Goal: Communication & Community: Answer question/provide support

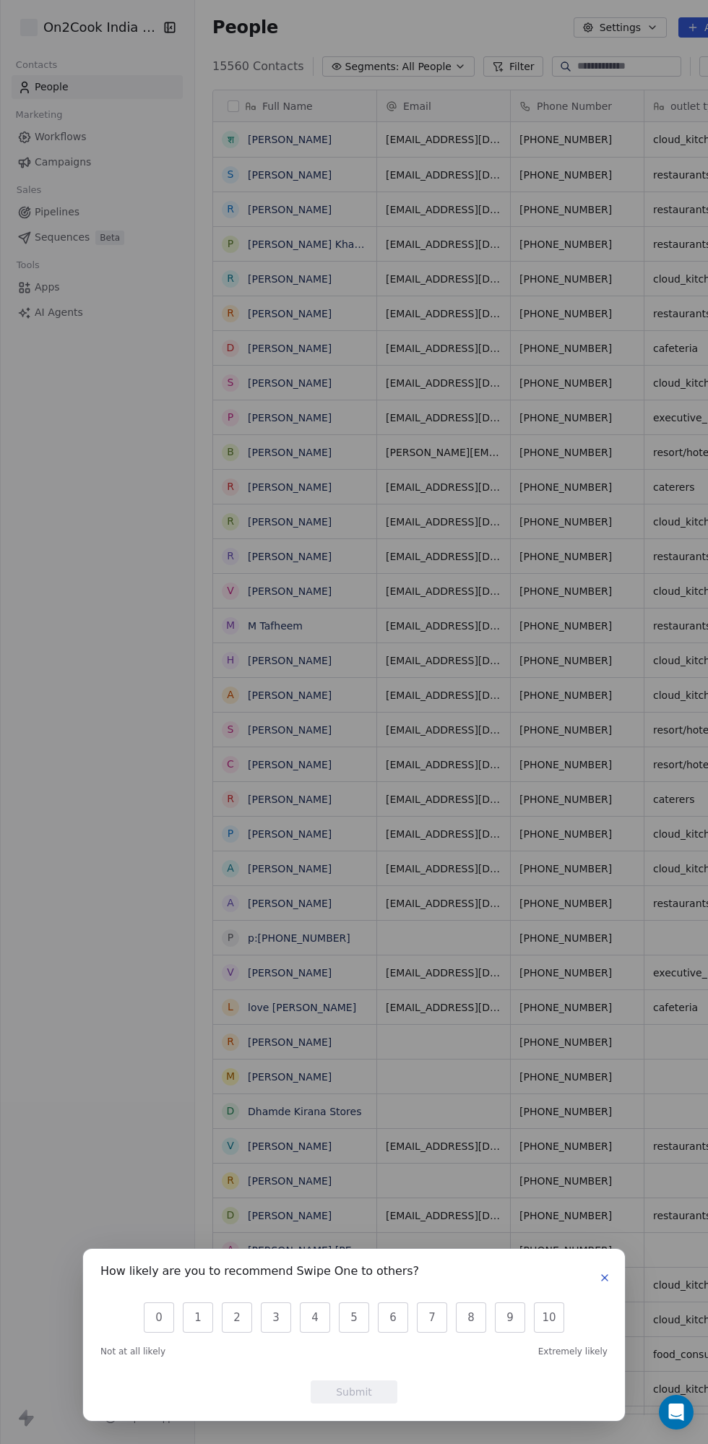
scroll to position [1359, 611]
click at [604, 1278] on icon "button" at bounding box center [605, 1278] width 6 height 6
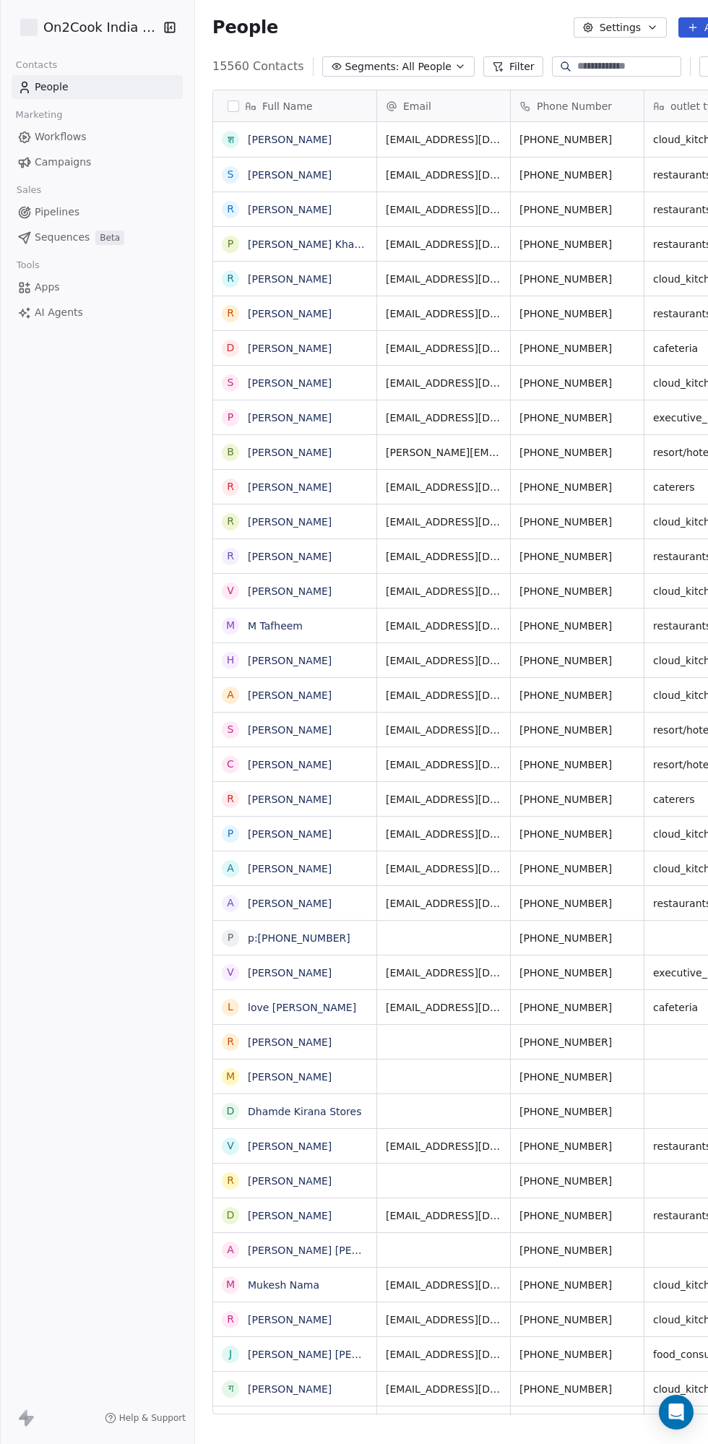
click at [409, 63] on span "All People" at bounding box center [426, 66] width 49 height 15
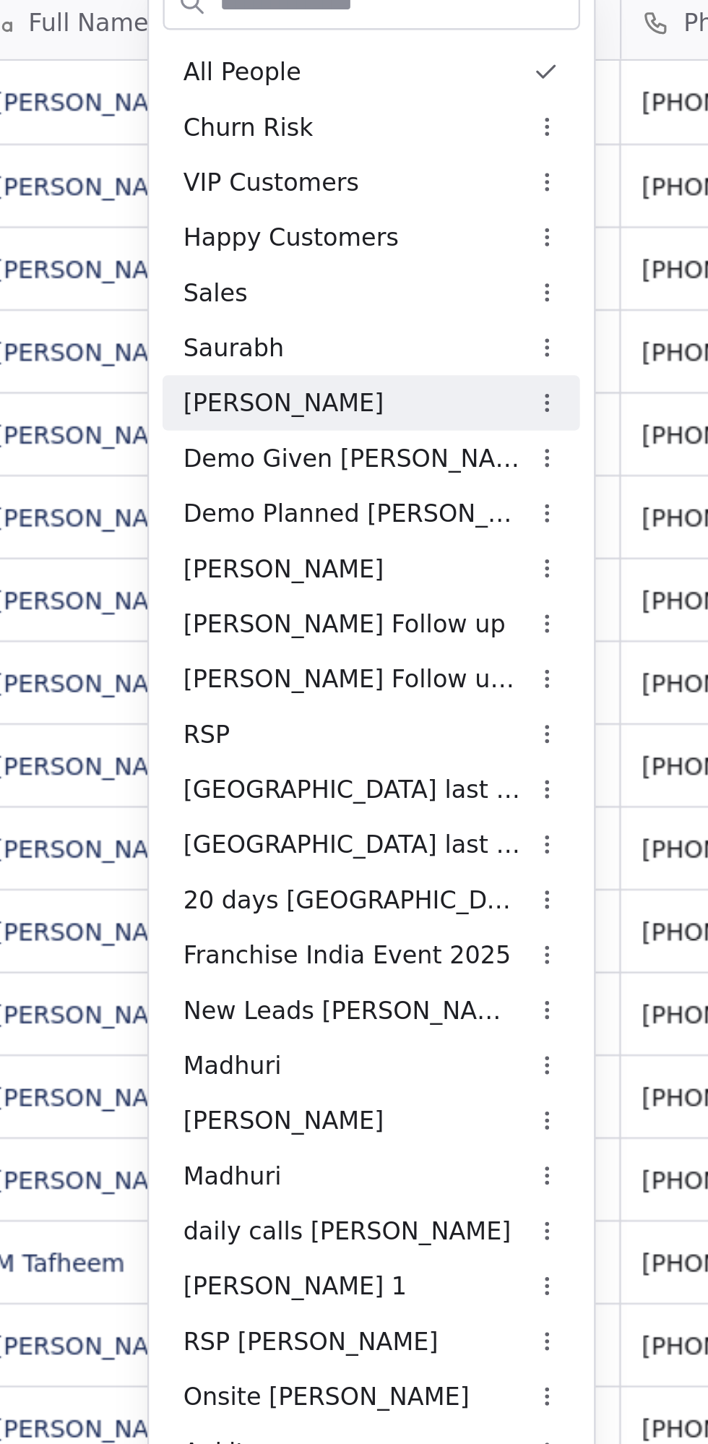
click at [402, 290] on span "Demo Given [PERSON_NAME]" at bounding box center [398, 288] width 142 height 15
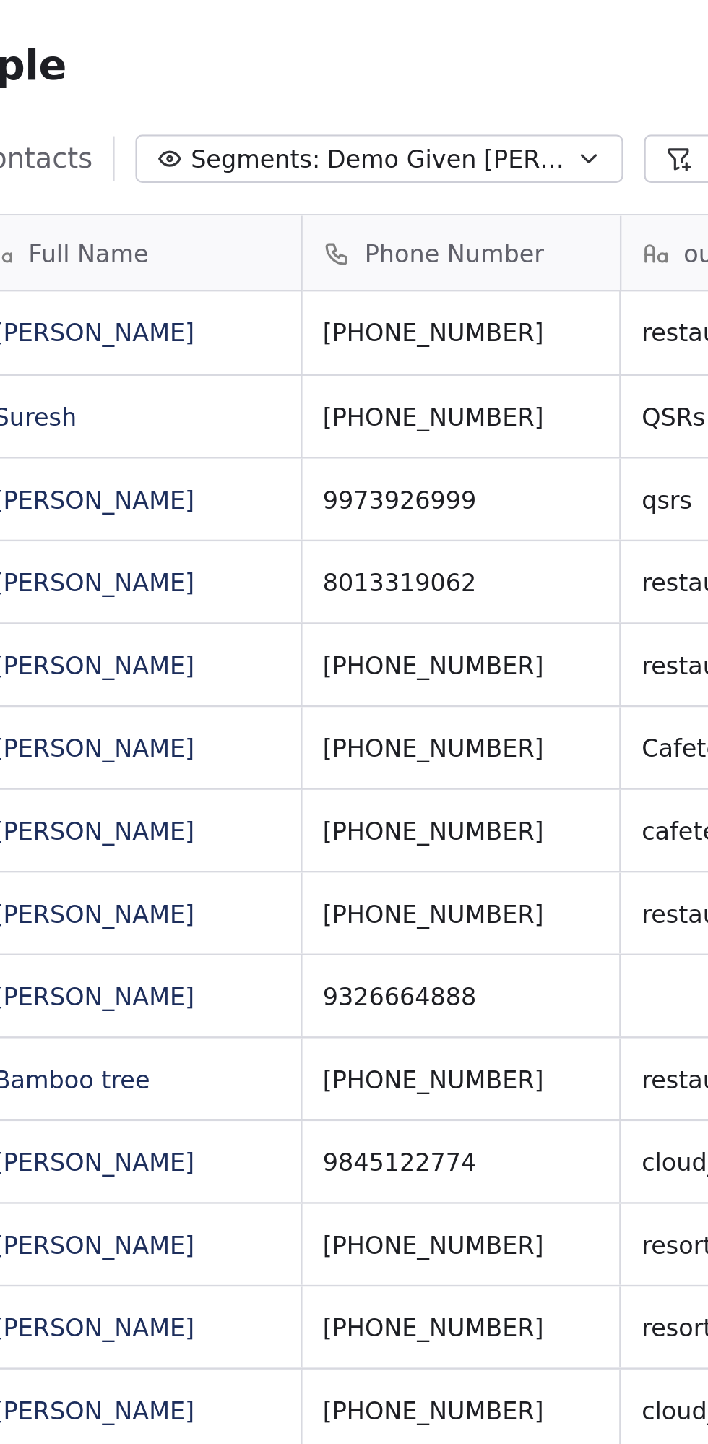
scroll to position [1359, 646]
click at [434, 65] on span "Demo Given [PERSON_NAME]" at bounding box center [437, 66] width 101 height 15
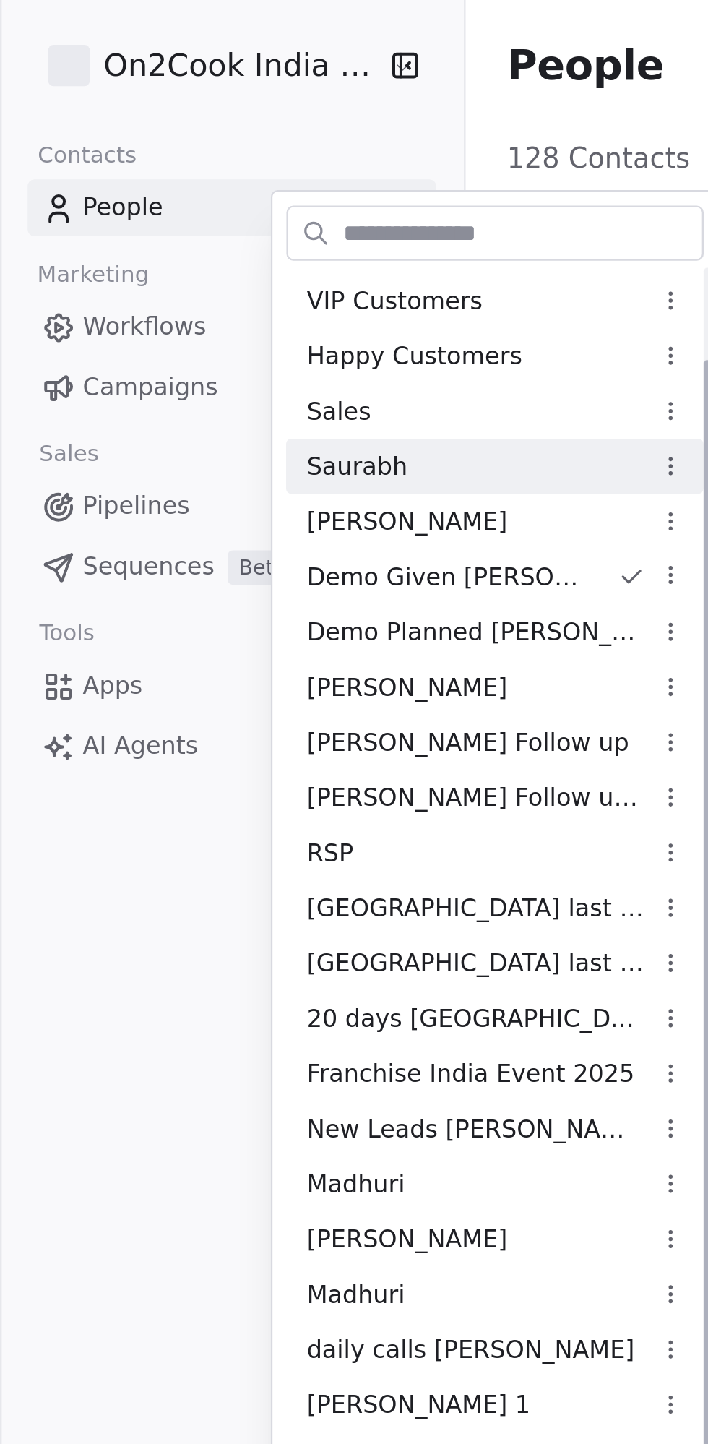
scroll to position [47, 0]
click at [203, 266] on span "Demo Planned [PERSON_NAME]" at bounding box center [200, 264] width 142 height 15
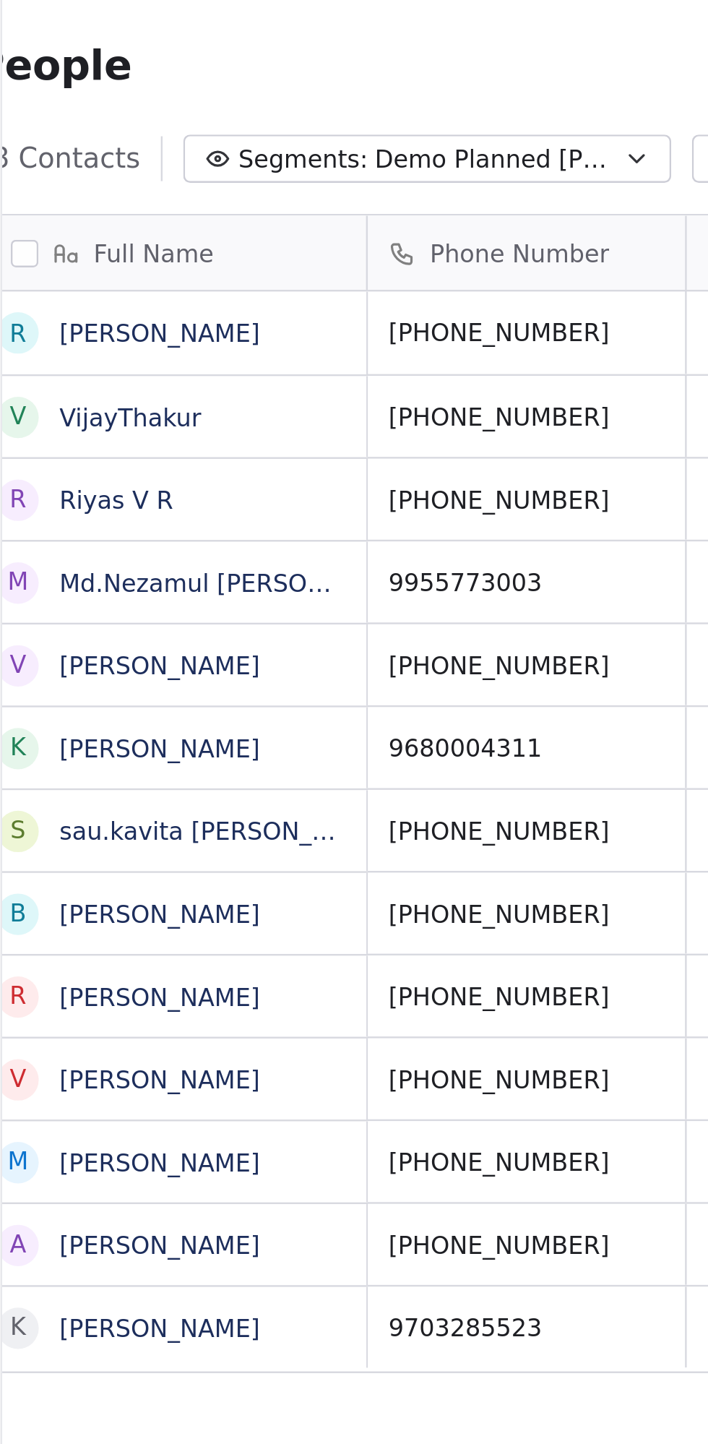
scroll to position [0, 30]
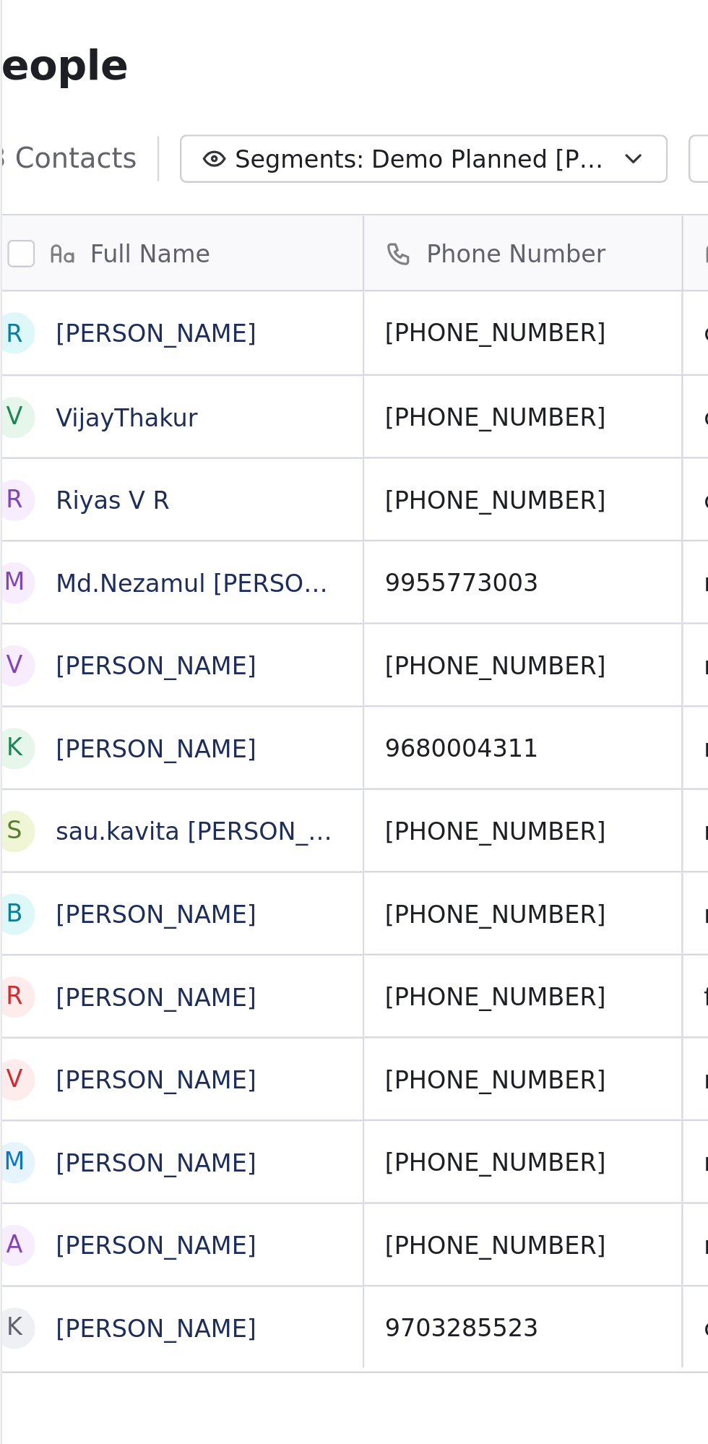
click at [408, 59] on span "Demo Planned [PERSON_NAME]" at bounding box center [400, 66] width 101 height 15
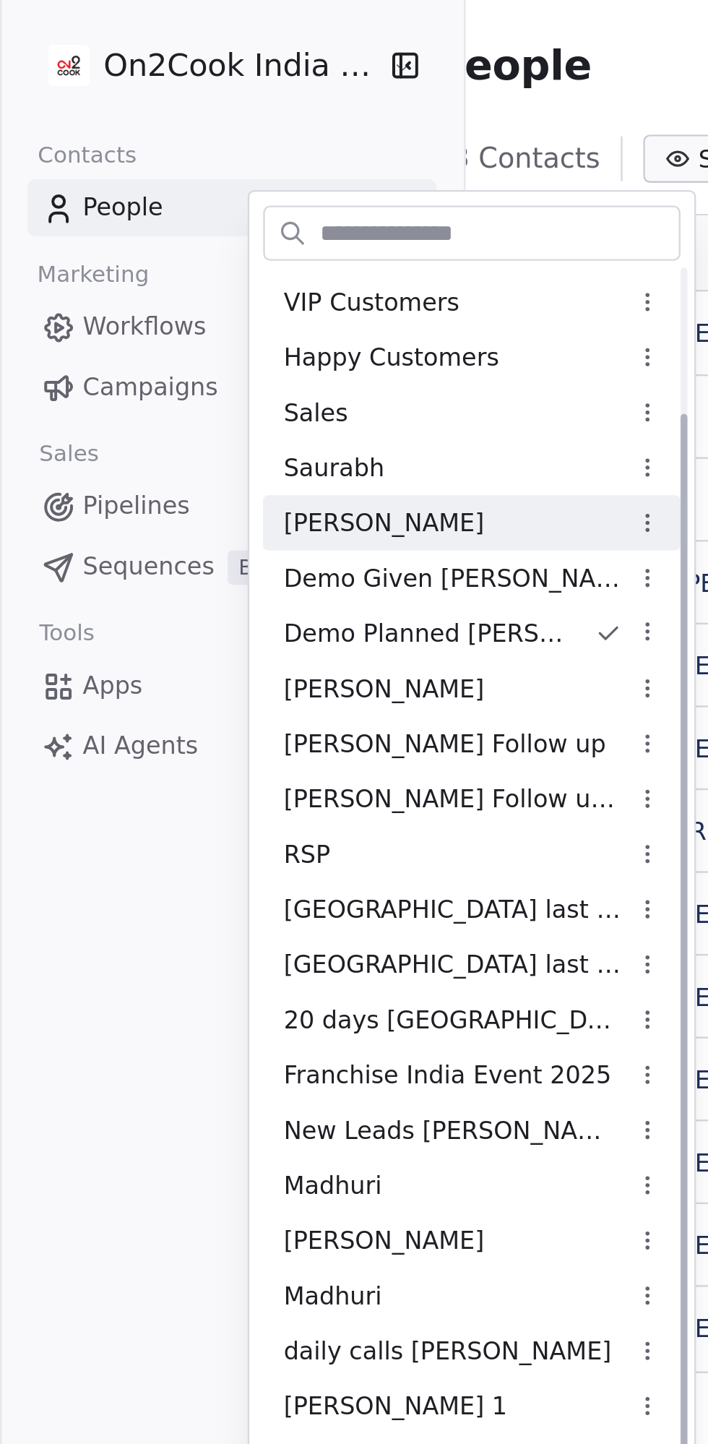
scroll to position [85, 0]
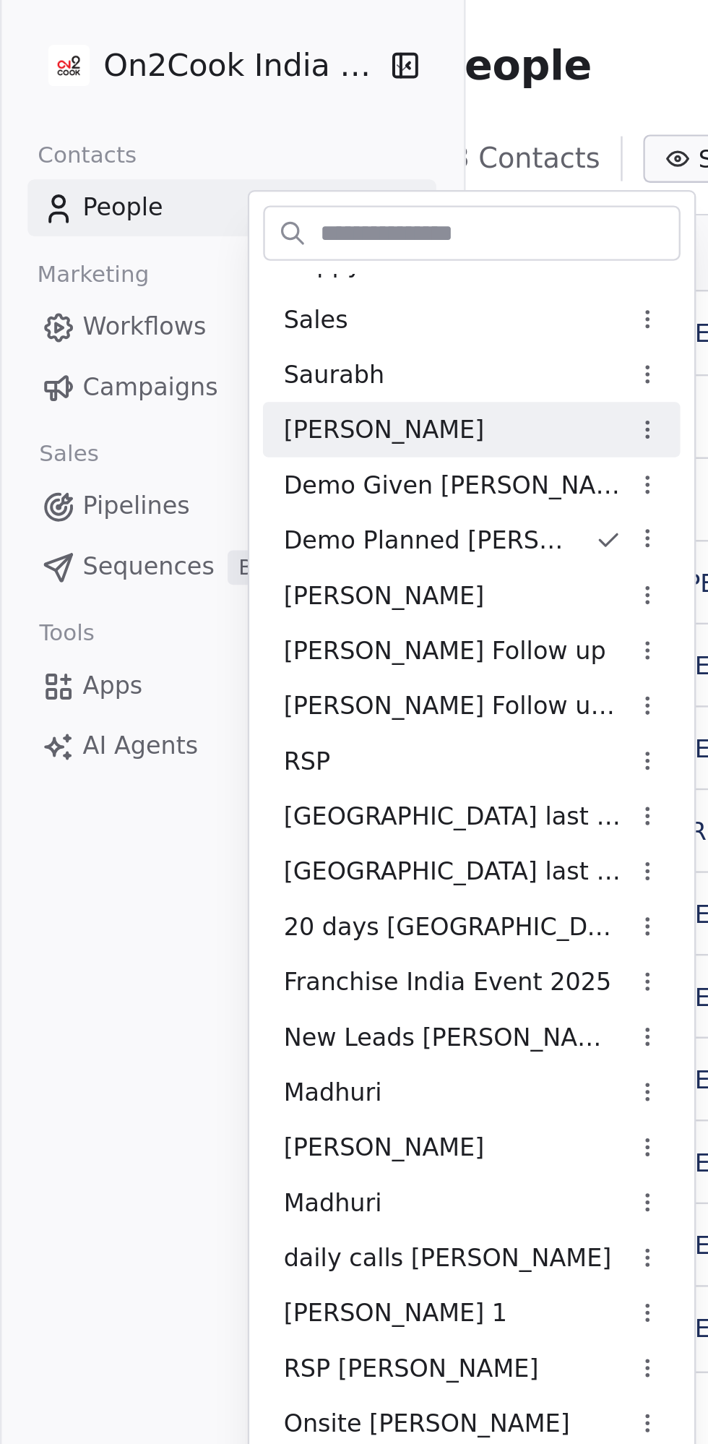
click at [201, 205] on div "Demo Given [PERSON_NAME]" at bounding box center [198, 202] width 175 height 23
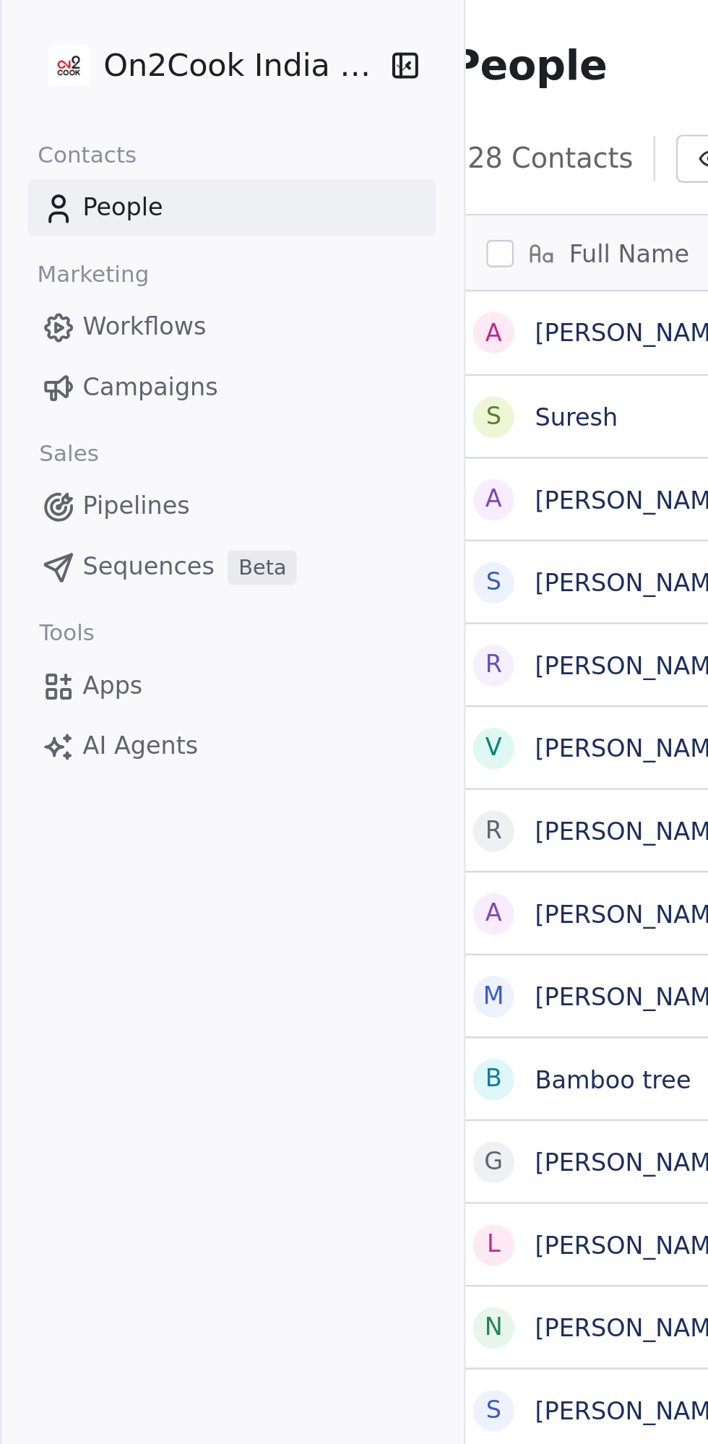
scroll to position [0, 0]
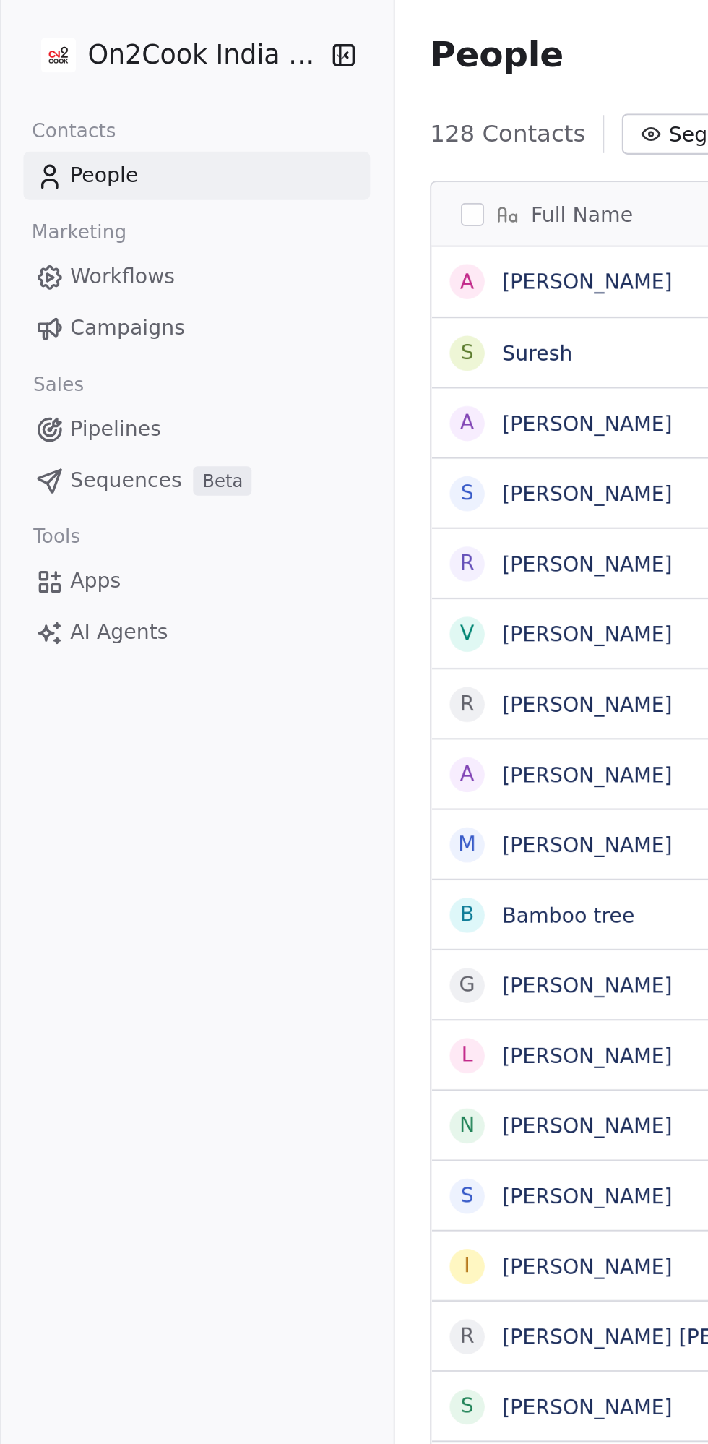
click at [168, 27] on icon "button" at bounding box center [168, 26] width 0 height 9
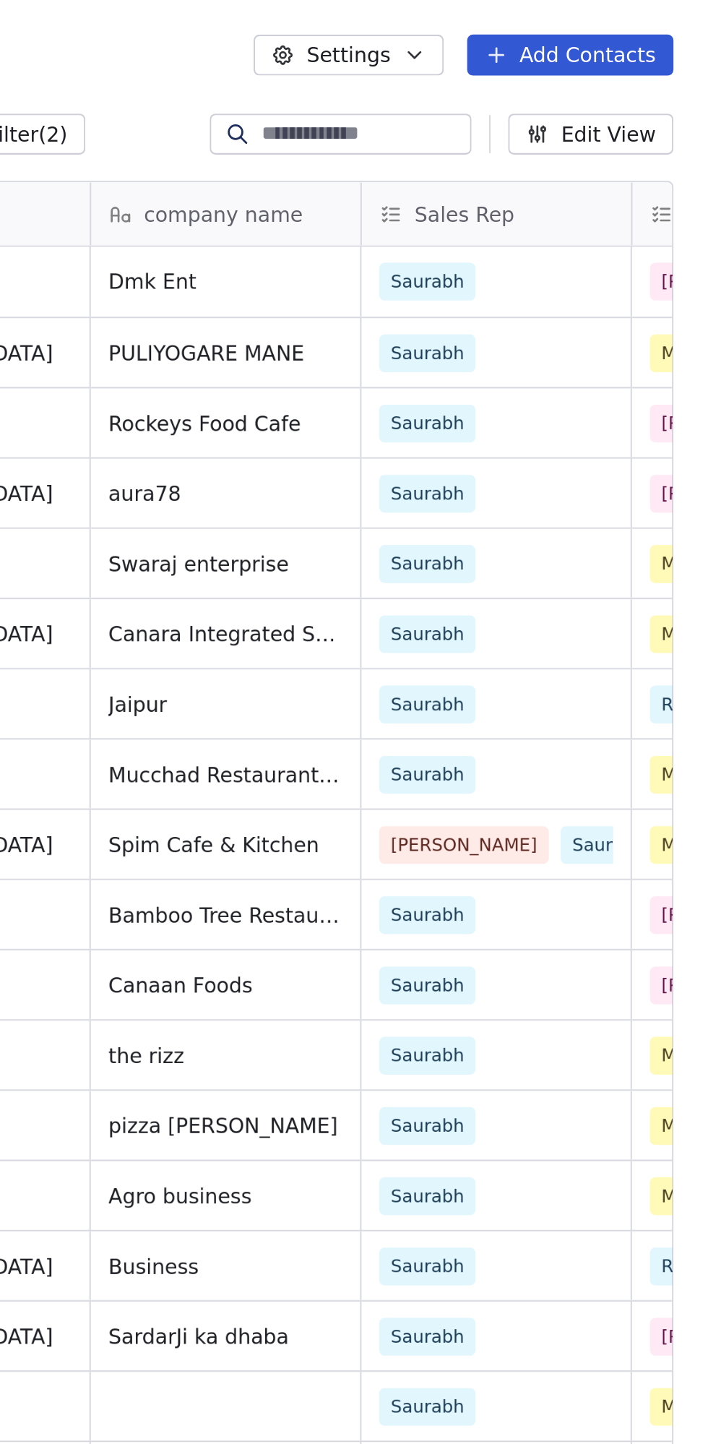
click at [516, 66] on input at bounding box center [537, 66] width 101 height 14
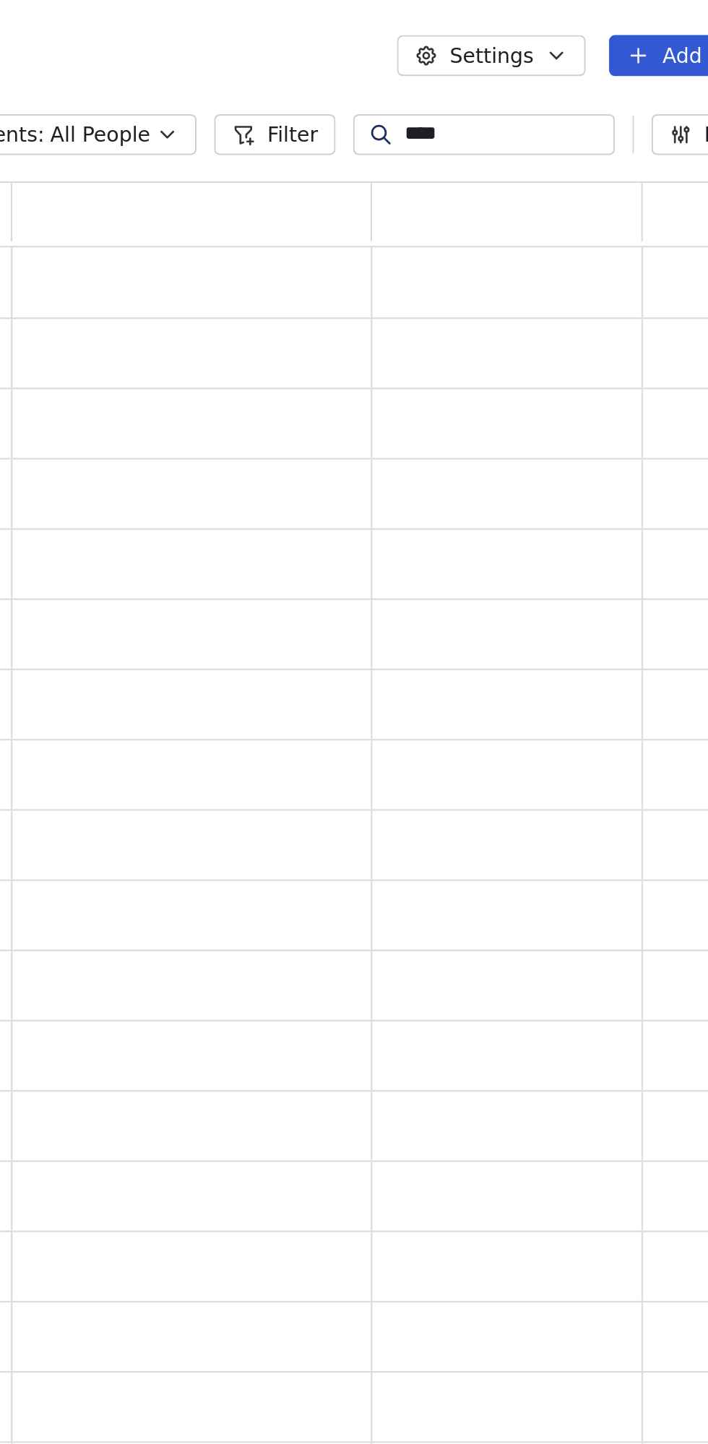
type input "****"
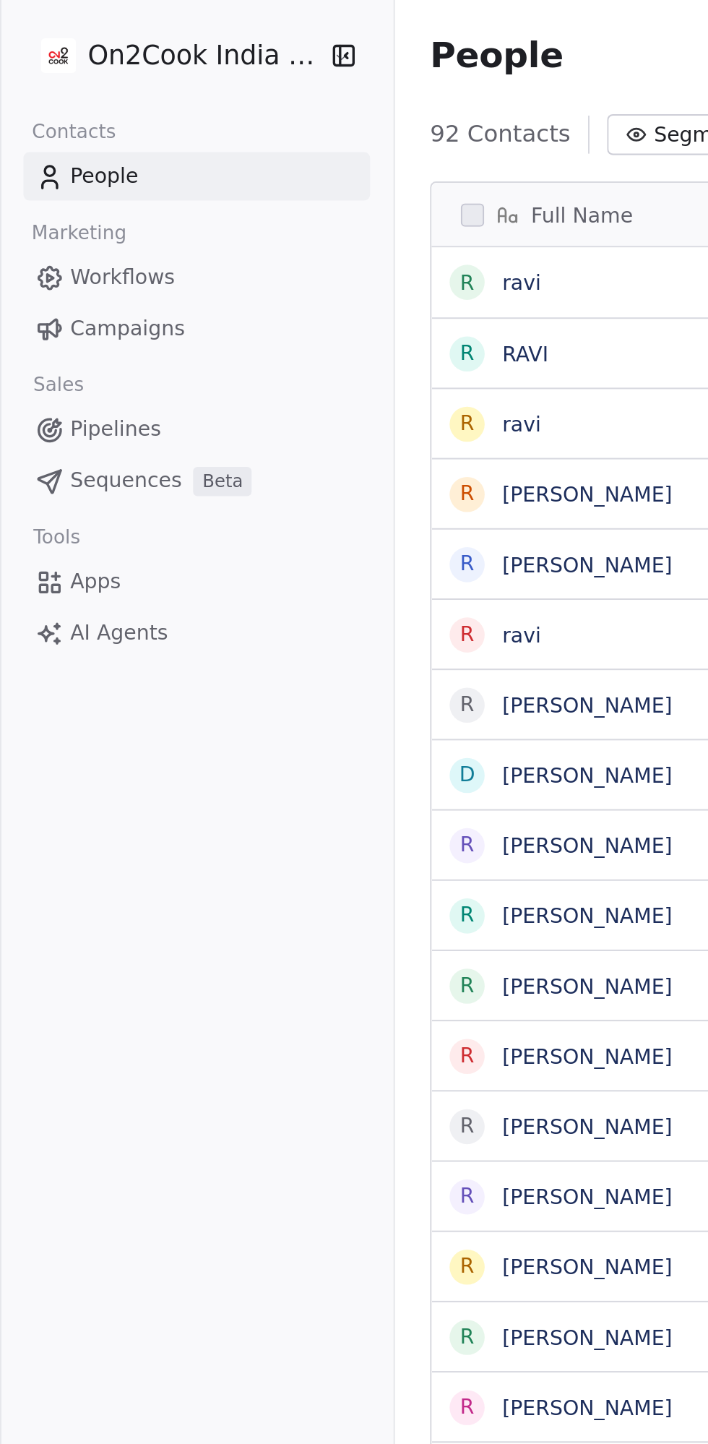
click at [170, 23] on icon "button" at bounding box center [170, 27] width 14 height 14
click at [171, 30] on icon "button" at bounding box center [170, 27] width 14 height 14
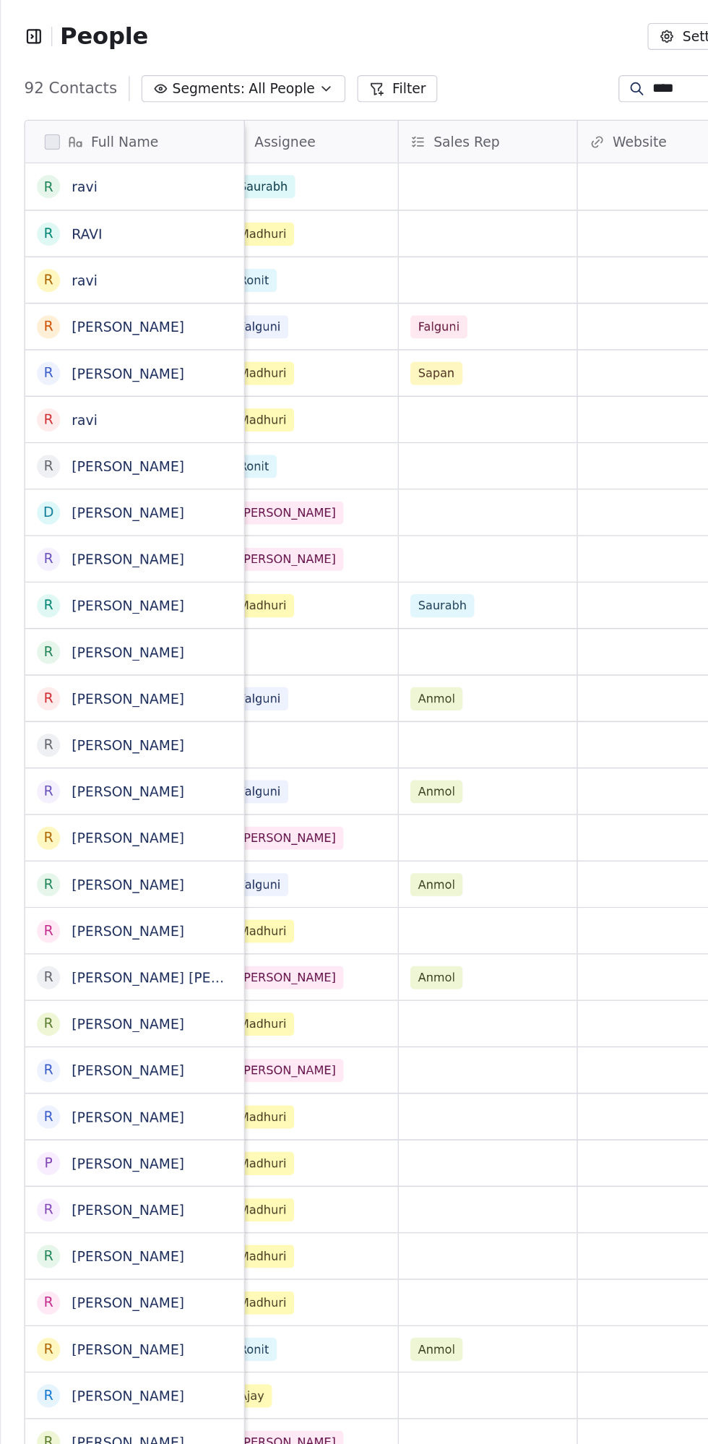
scroll to position [0, 1637]
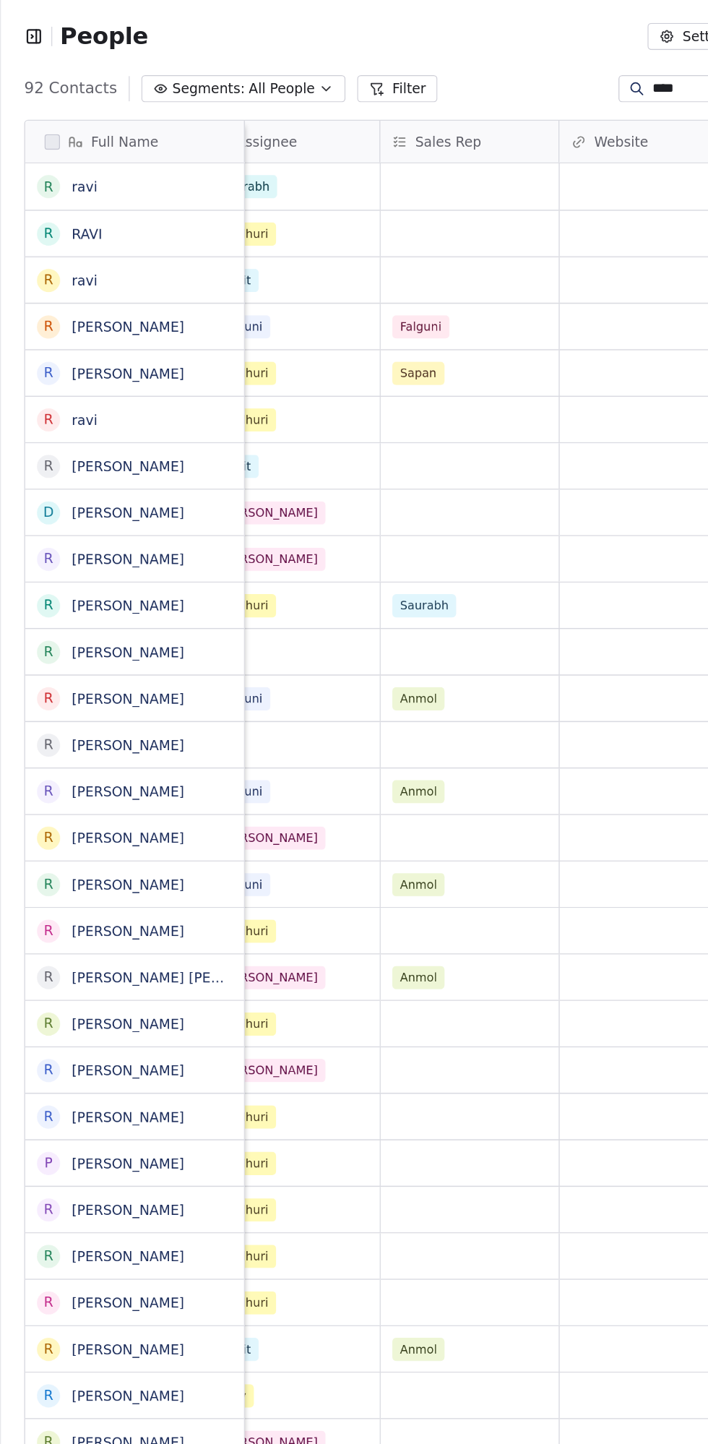
click at [238, 62] on icon "button" at bounding box center [244, 67] width 12 height 12
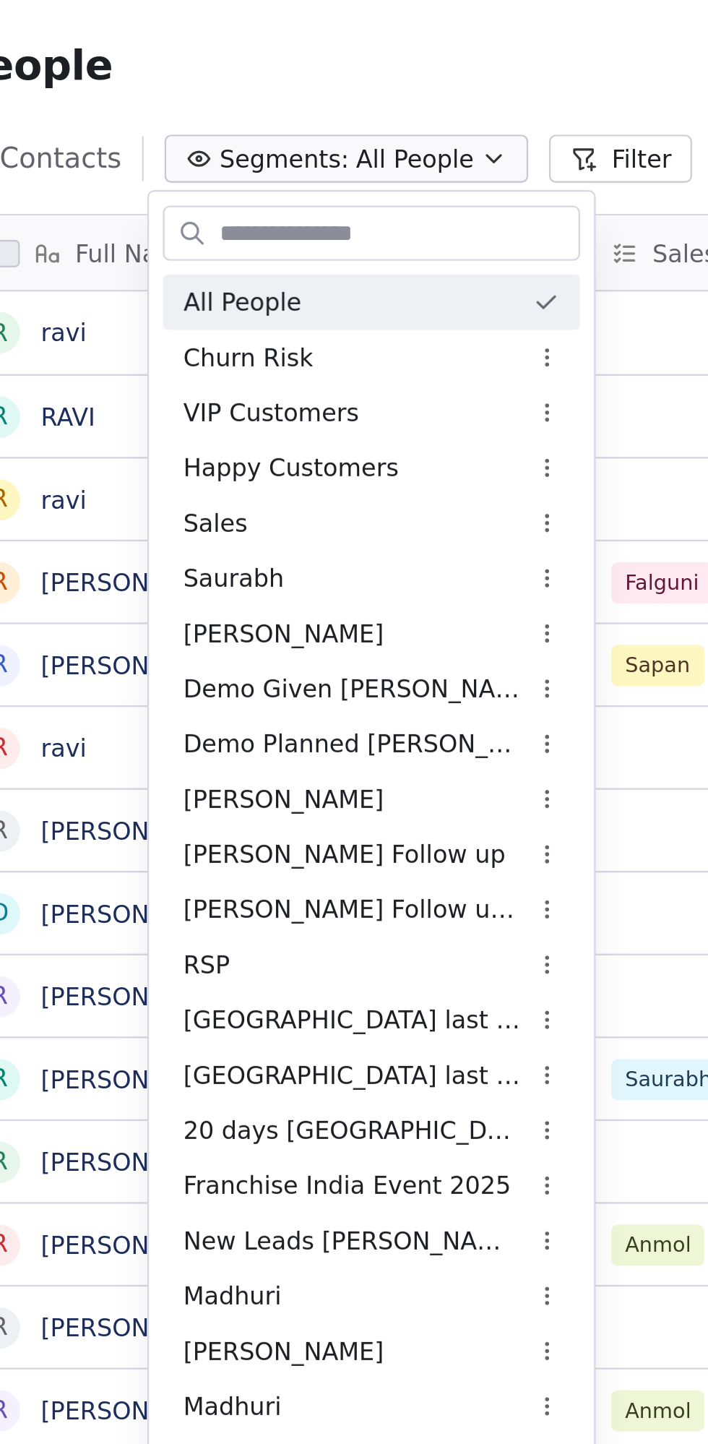
scroll to position [1359, 593]
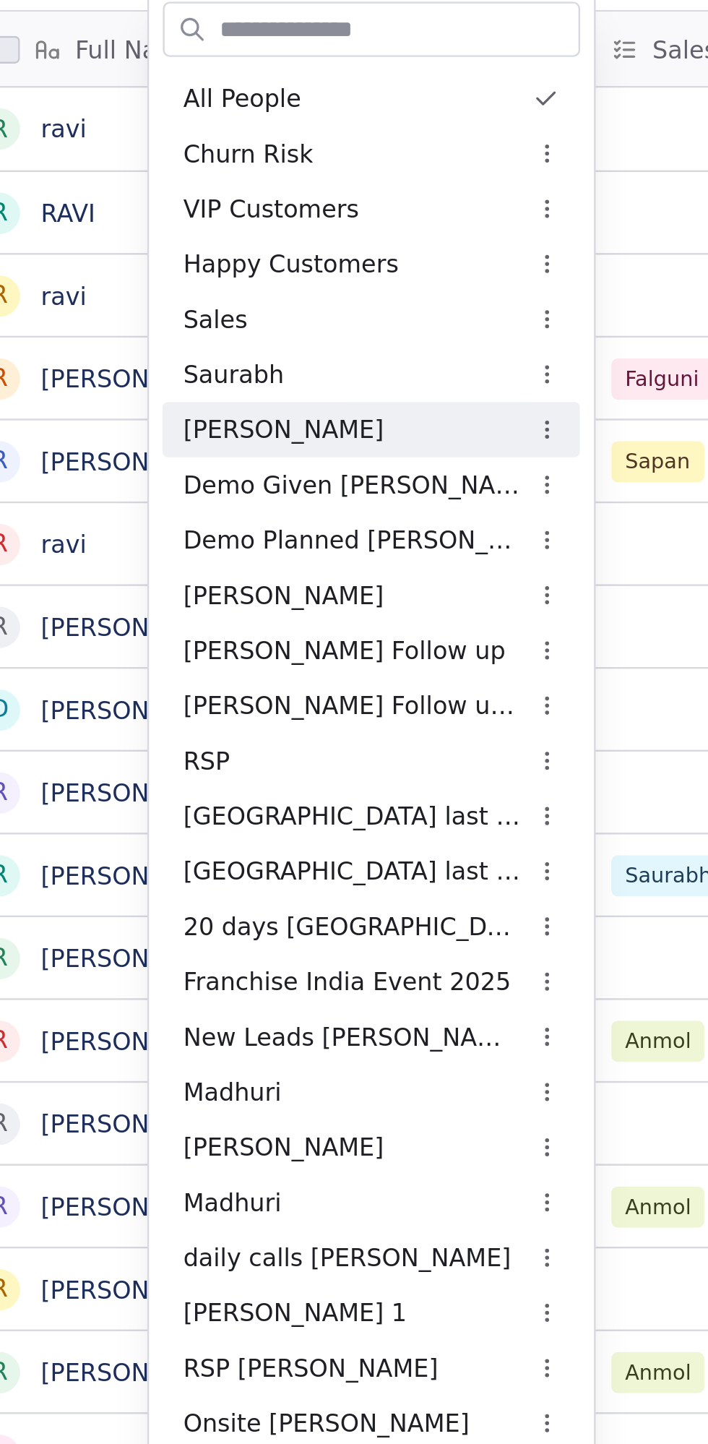
click at [400, 313] on div "Demo Planned [PERSON_NAME]" at bounding box center [386, 311] width 175 height 23
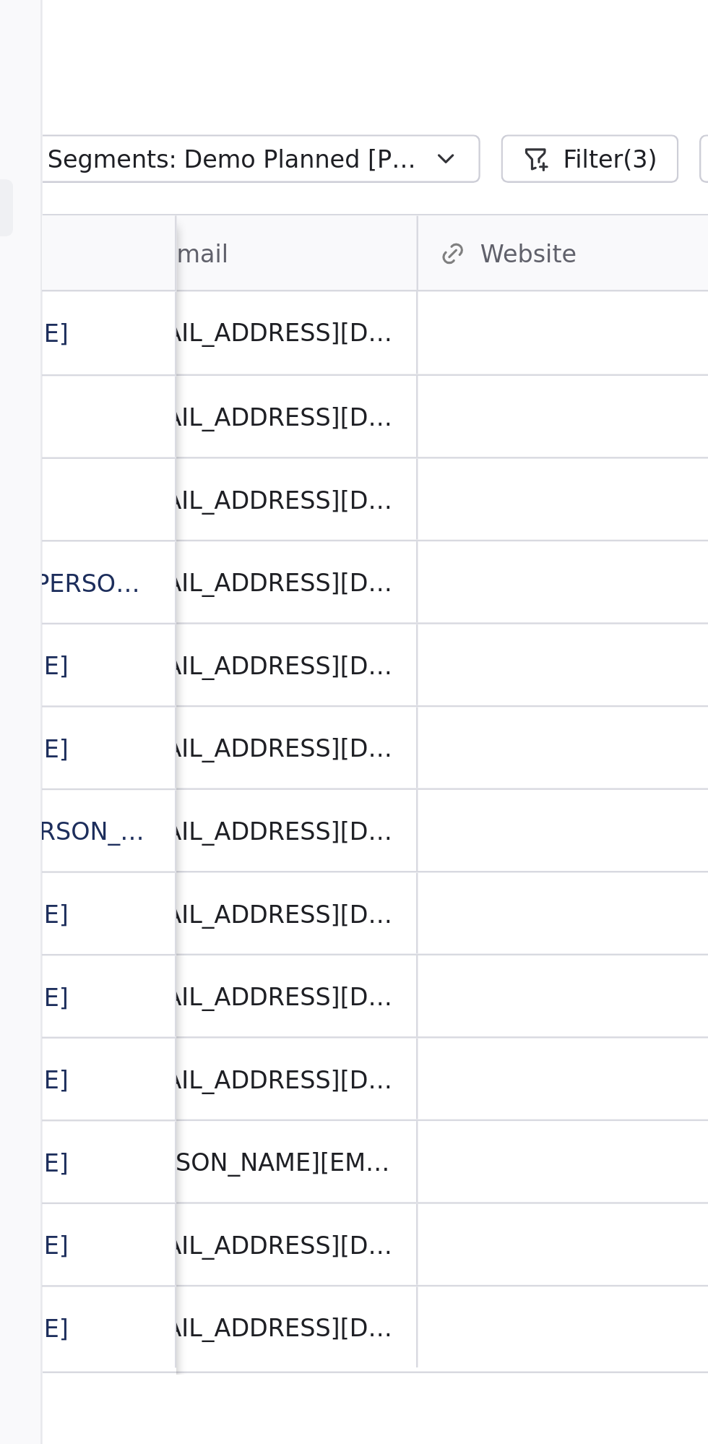
scroll to position [0, 138]
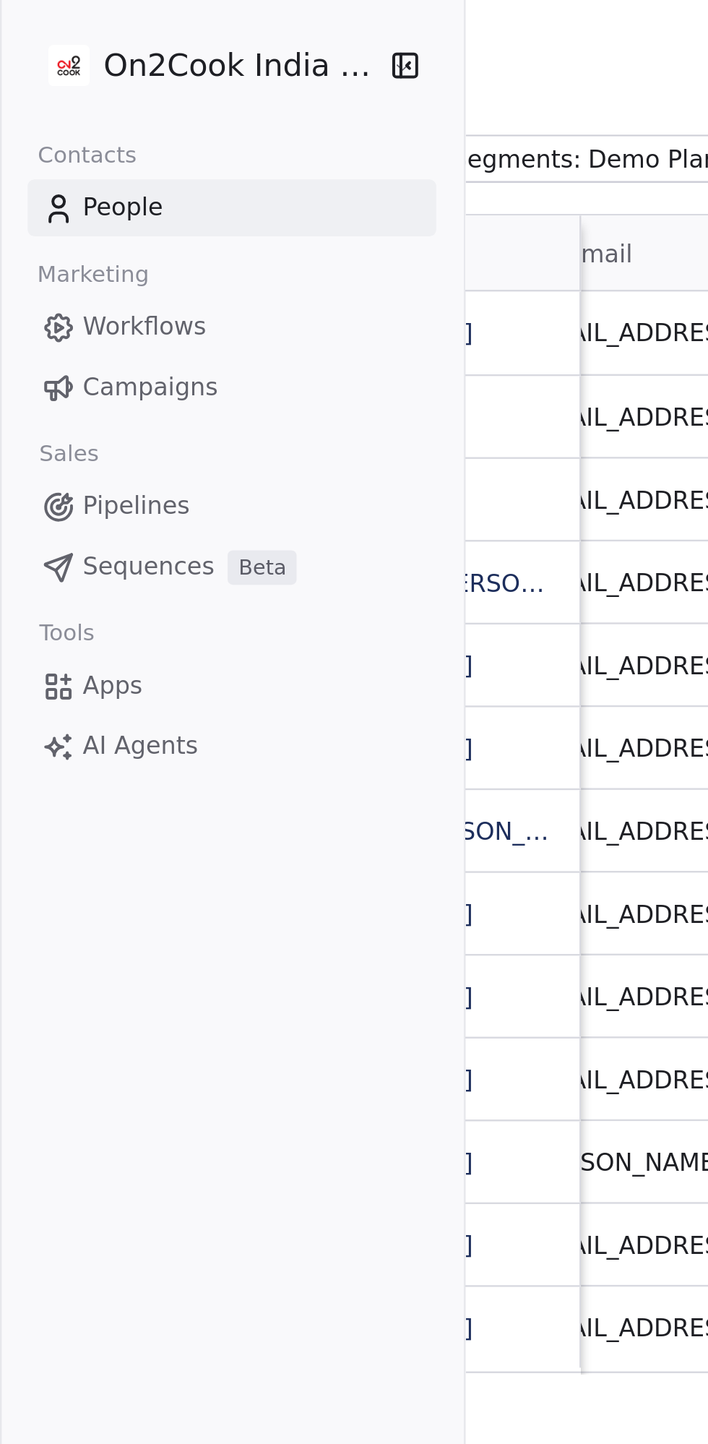
click at [168, 20] on icon "button" at bounding box center [170, 27] width 14 height 14
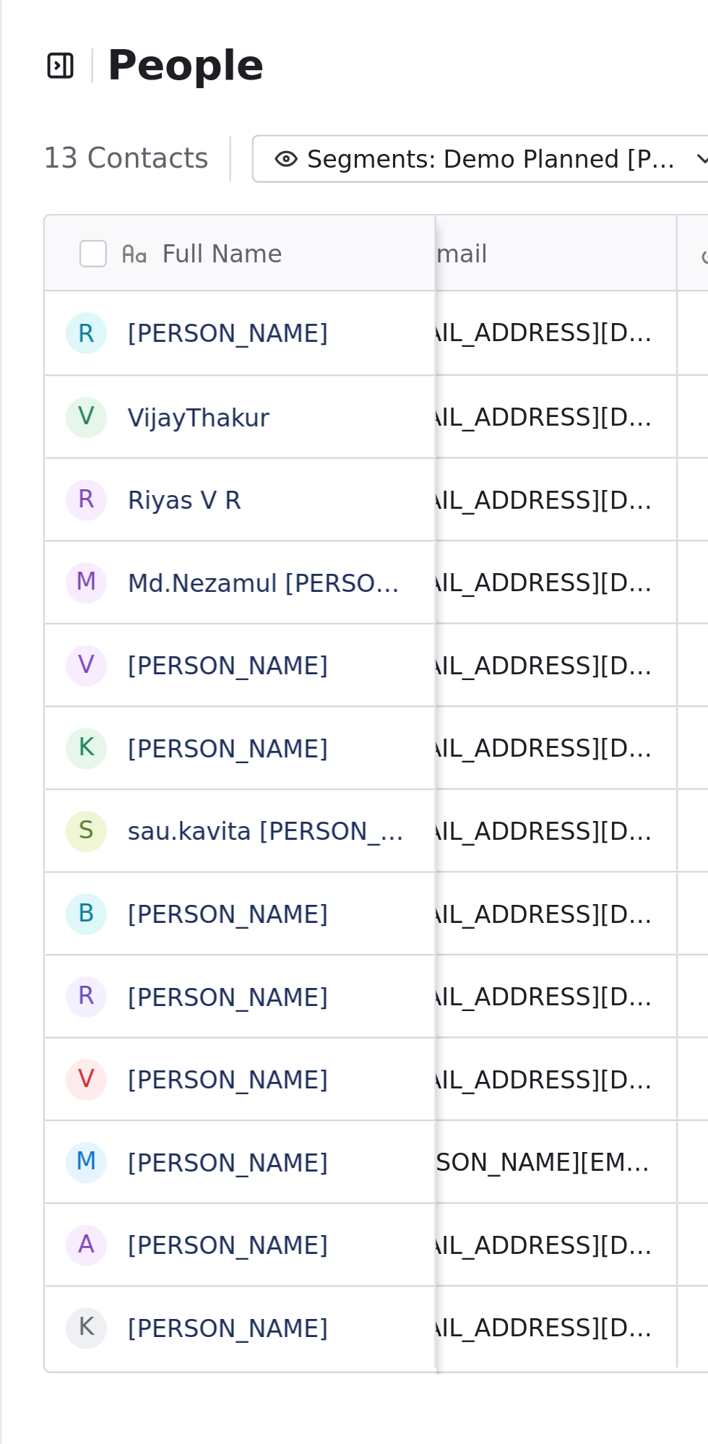
scroll to position [1359, 707]
click at [251, 64] on span "Demo Planned [PERSON_NAME]" at bounding box center [236, 66] width 101 height 15
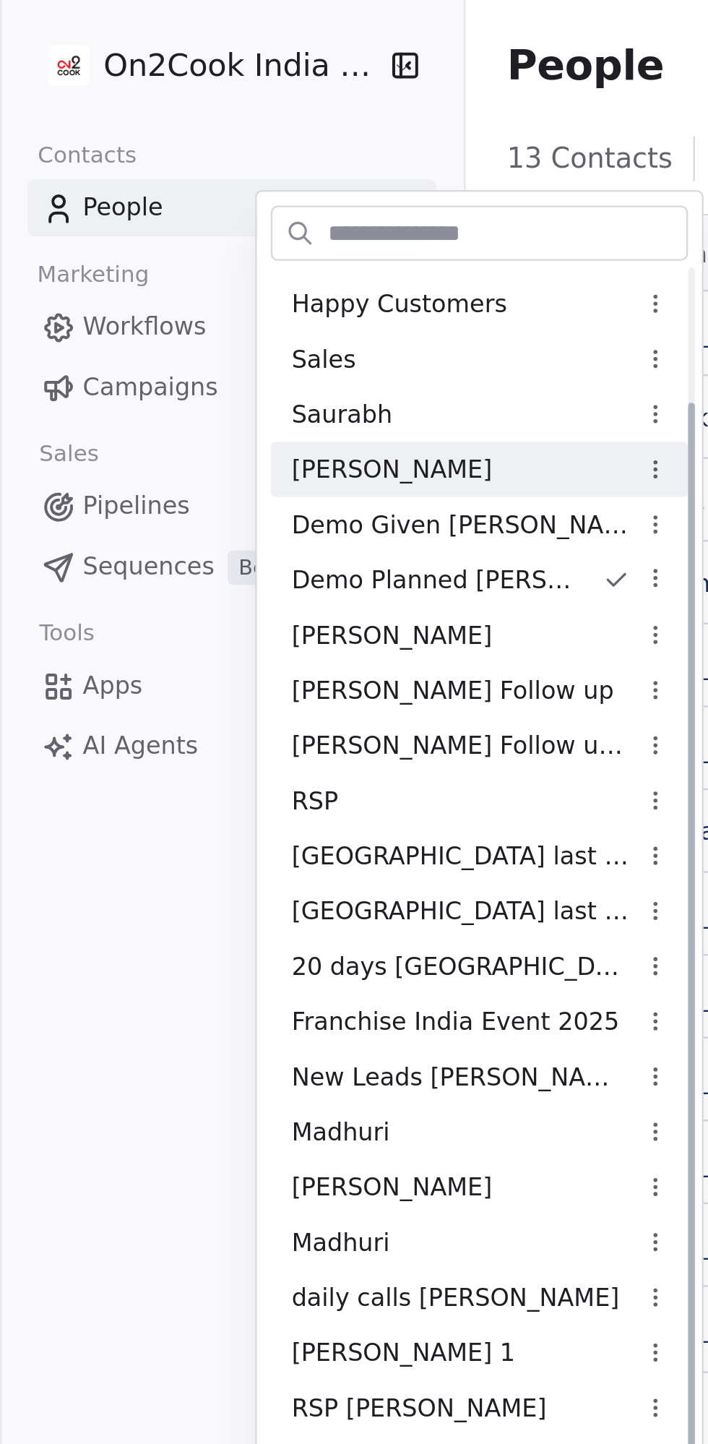
scroll to position [92, 0]
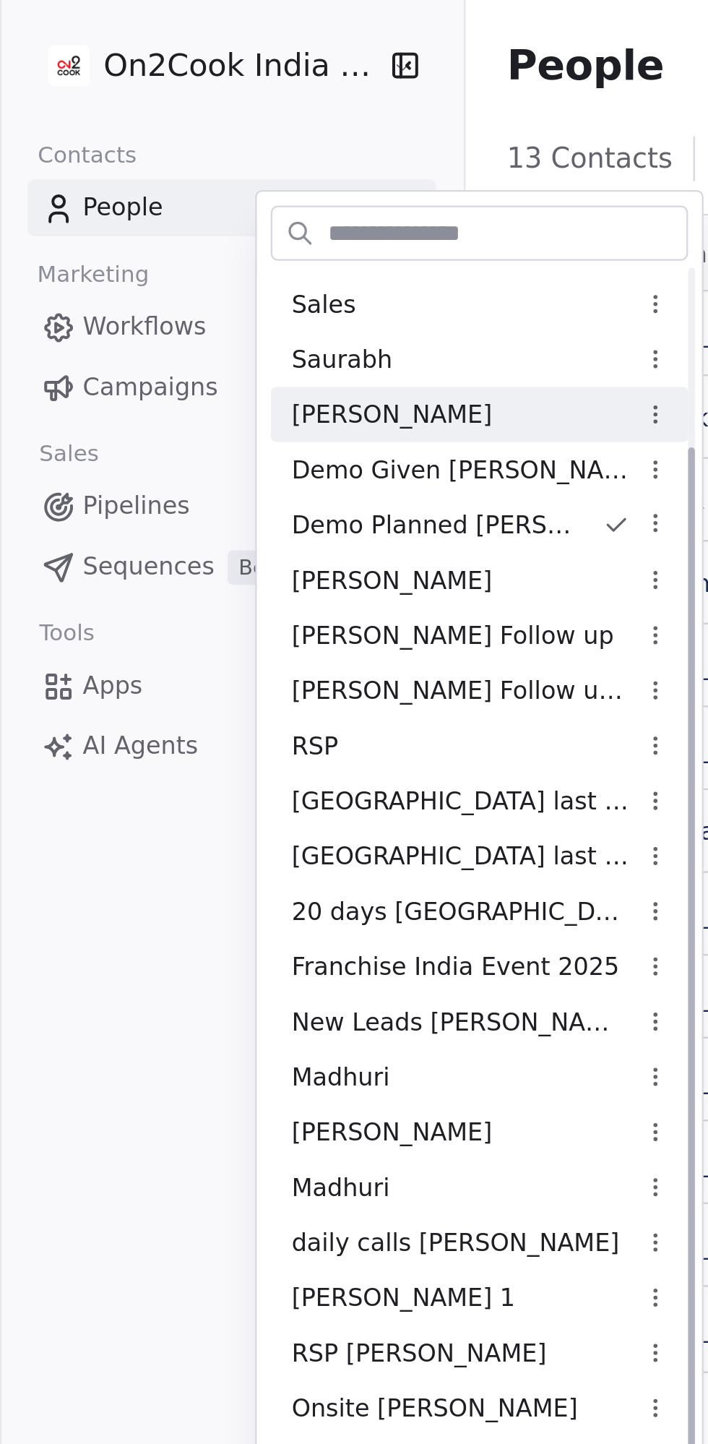
click at [194, 197] on span "Demo Given [PERSON_NAME]" at bounding box center [193, 196] width 142 height 15
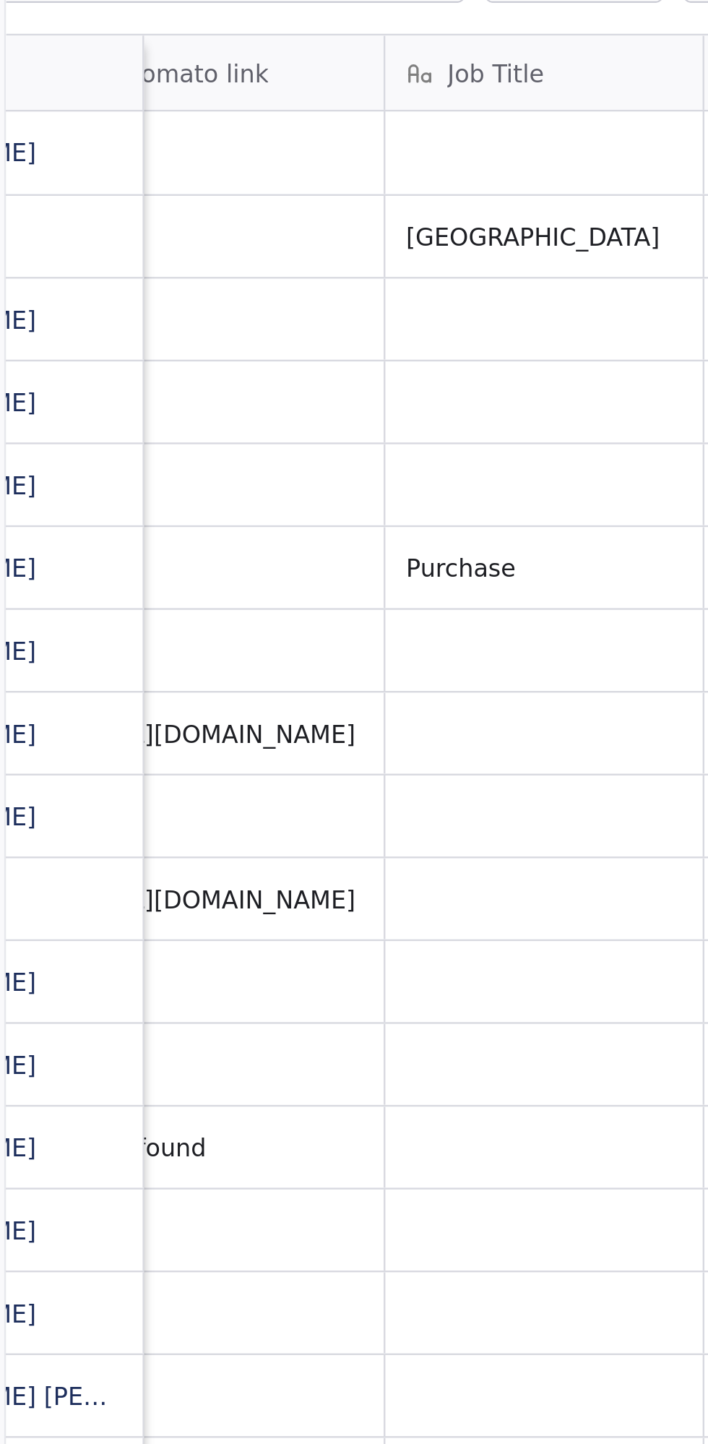
scroll to position [0, 133]
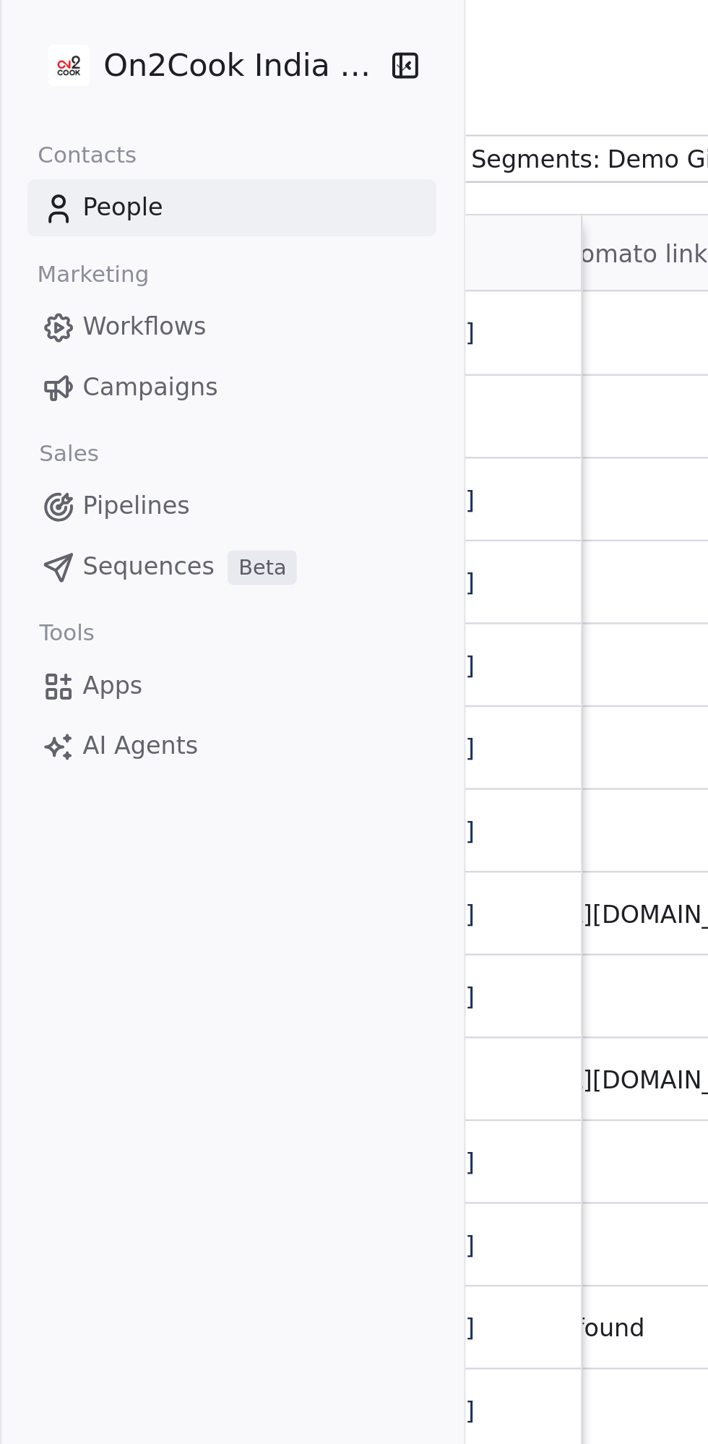
click at [168, 21] on icon "button" at bounding box center [170, 27] width 14 height 14
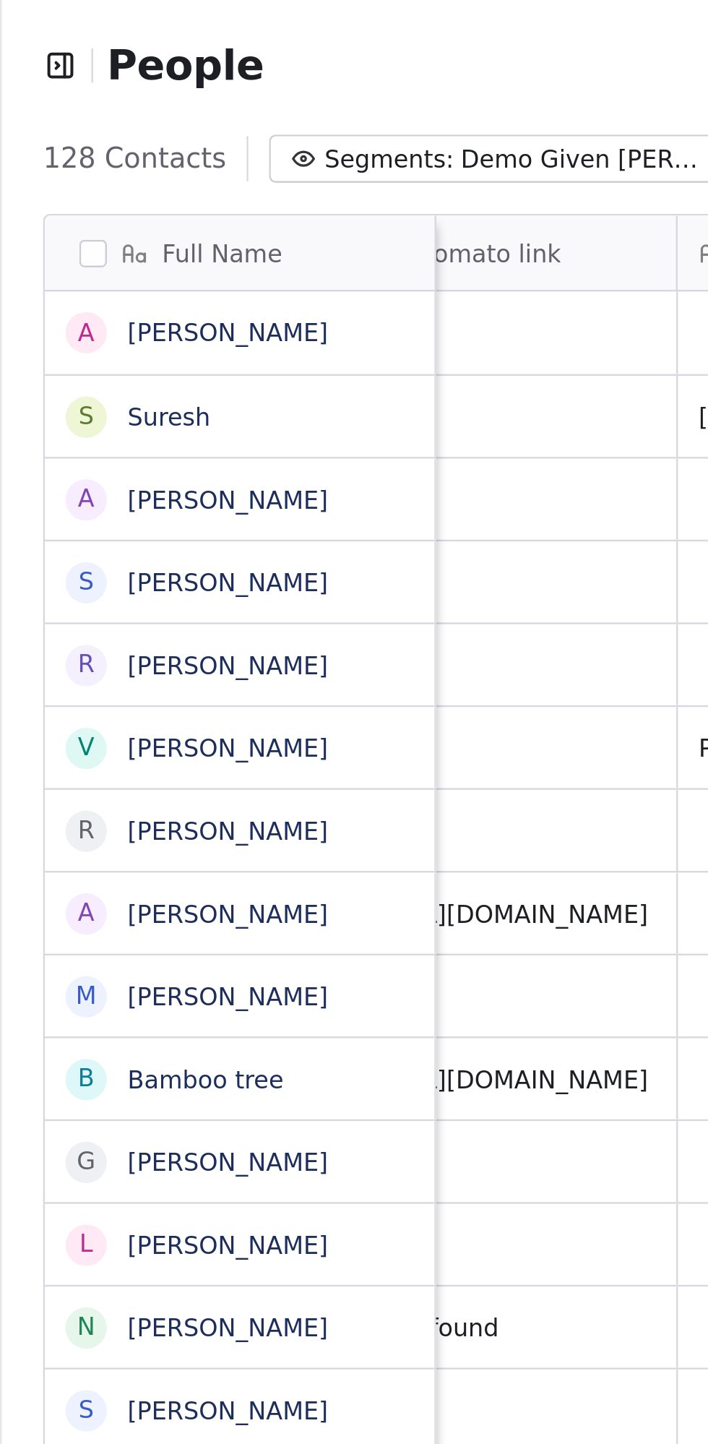
scroll to position [1359, 707]
click at [175, 21] on div "People Settings Add Contacts" at bounding box center [354, 27] width 673 height 20
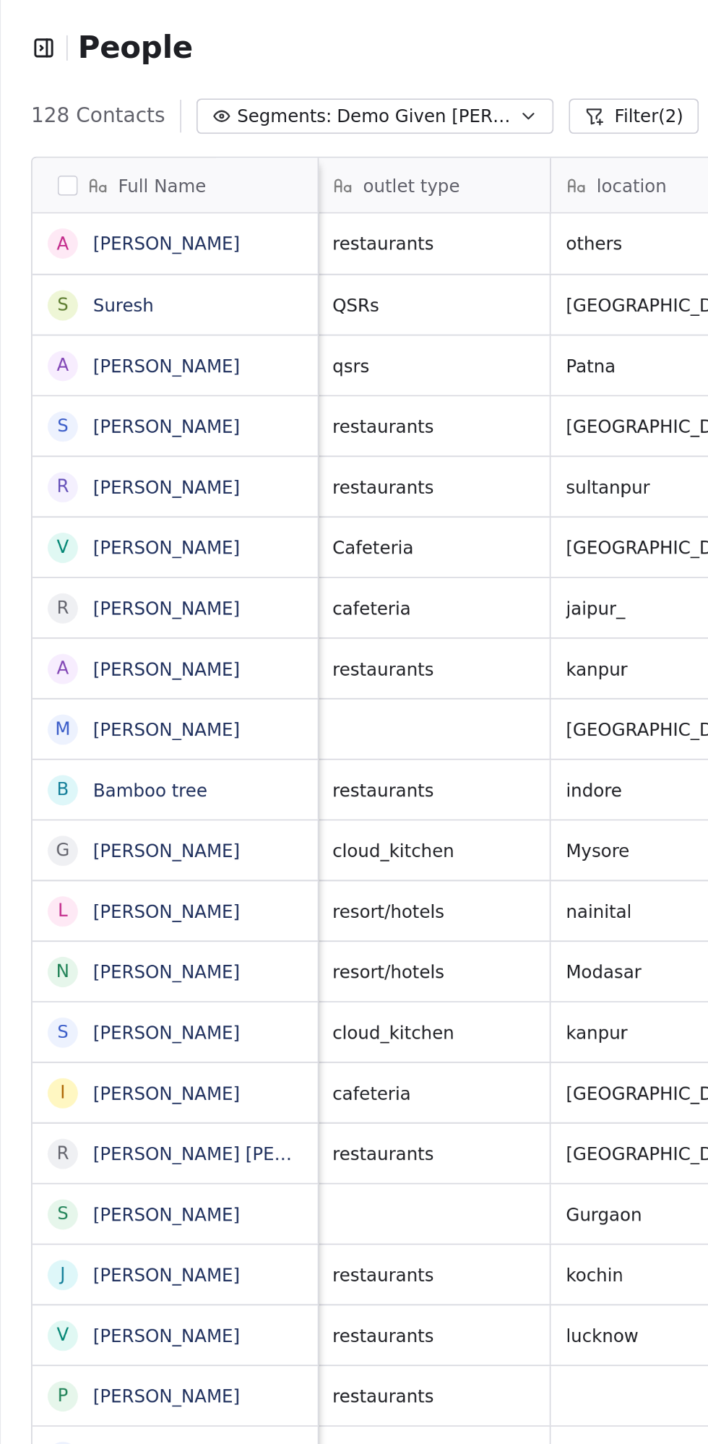
scroll to position [0, 134]
click at [84, 345] on link "[PERSON_NAME]" at bounding box center [95, 349] width 84 height 12
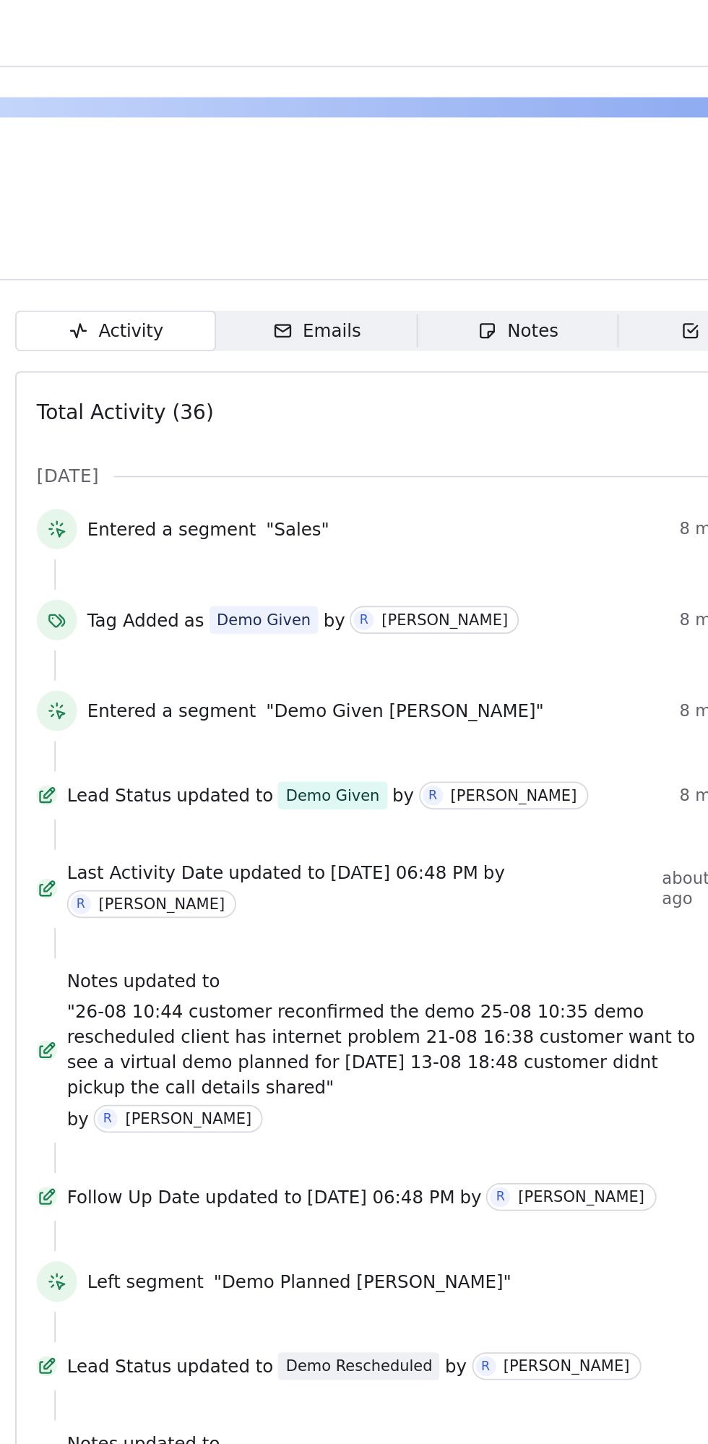
click at [519, 180] on span "Notes Notes" at bounding box center [518, 189] width 115 height 23
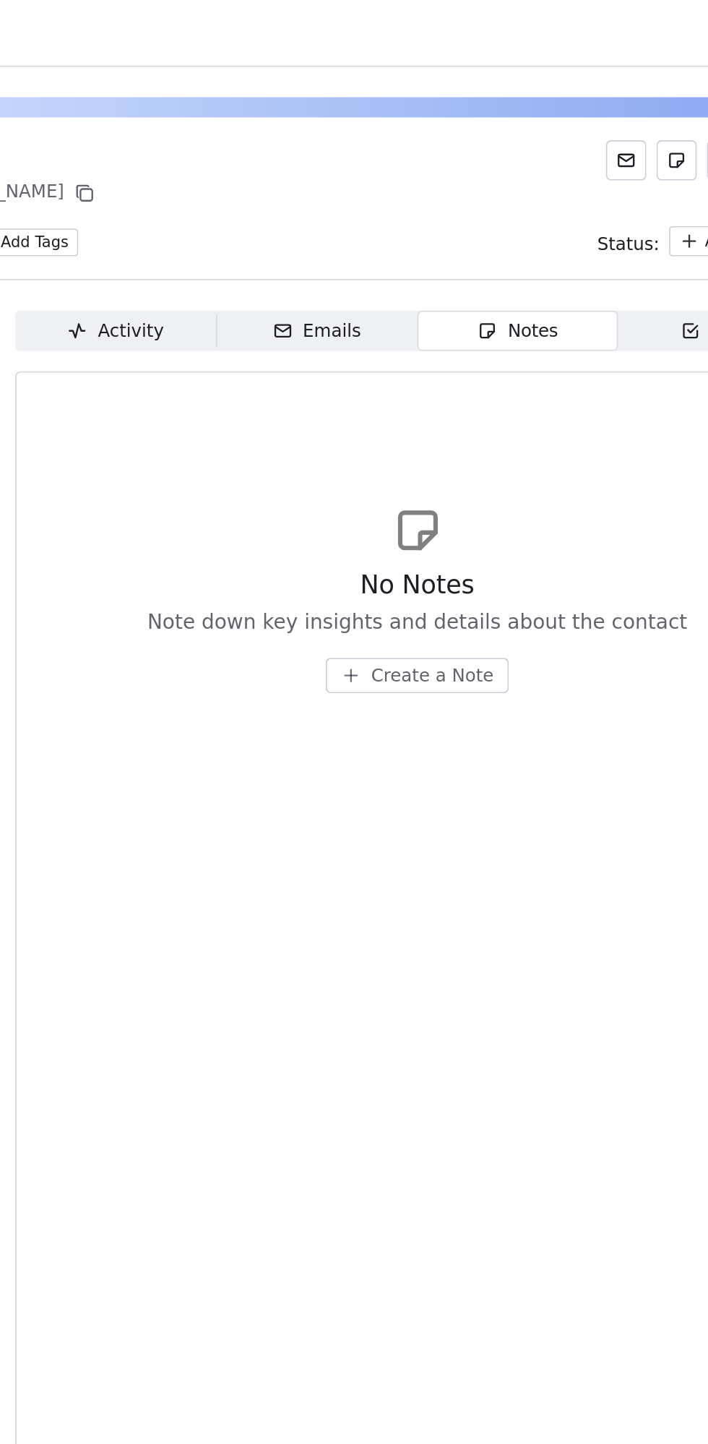
click at [473, 389] on span "Create a Note" at bounding box center [469, 386] width 70 height 14
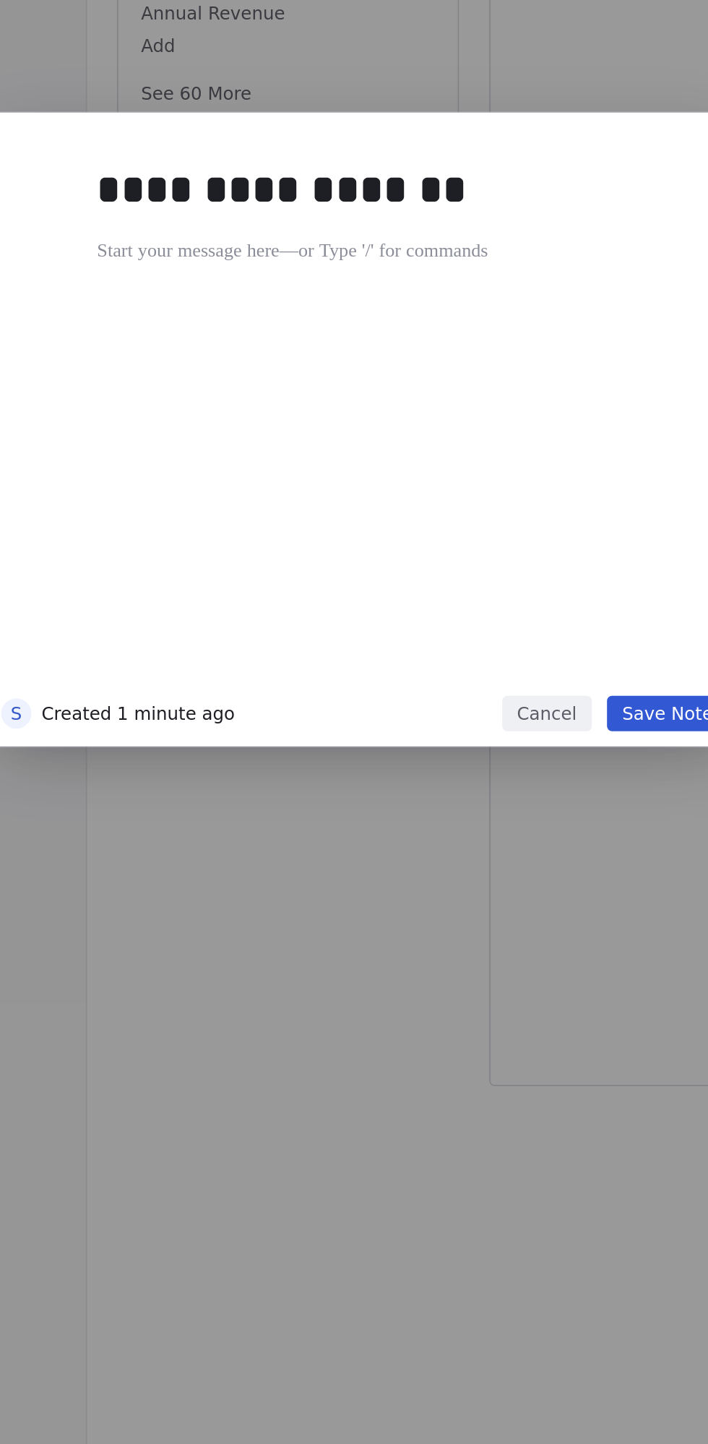
click at [245, 611] on div at bounding box center [376, 619] width 350 height 17
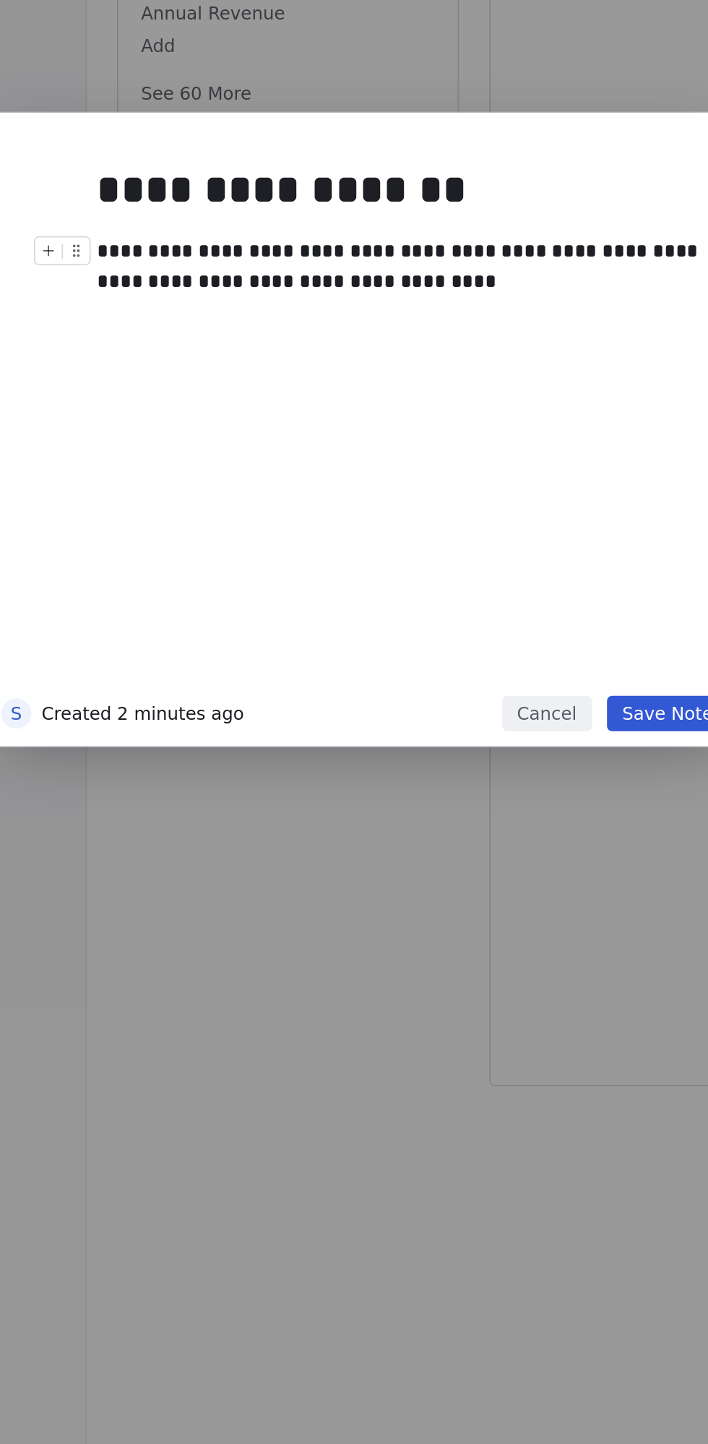
click at [384, 643] on div "**********" at bounding box center [376, 628] width 350 height 35
click at [528, 888] on button "Save Note" at bounding box center [527, 884] width 69 height 20
